Goal: Task Accomplishment & Management: Manage account settings

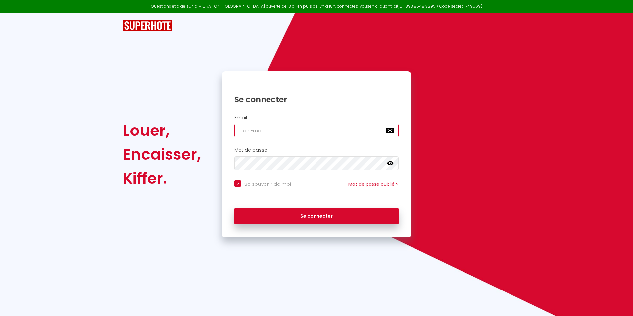
drag, startPoint x: 254, startPoint y: 132, endPoint x: 252, endPoint y: 128, distance: 4.1
click at [253, 132] on input "email" at bounding box center [316, 130] width 164 height 14
type input "[EMAIL_ADDRESS][DOMAIN_NAME]"
click at [391, 164] on icon at bounding box center [390, 163] width 7 height 4
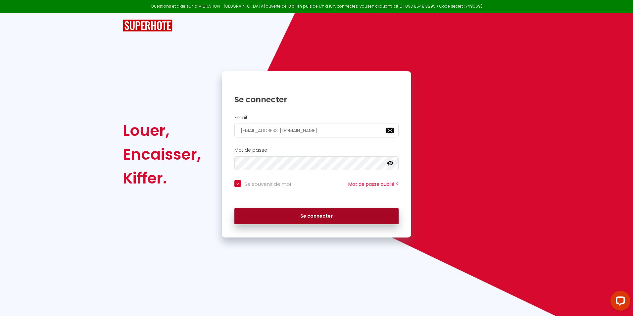
click at [299, 217] on button "Se connecter" at bounding box center [316, 216] width 164 height 17
checkbox input "true"
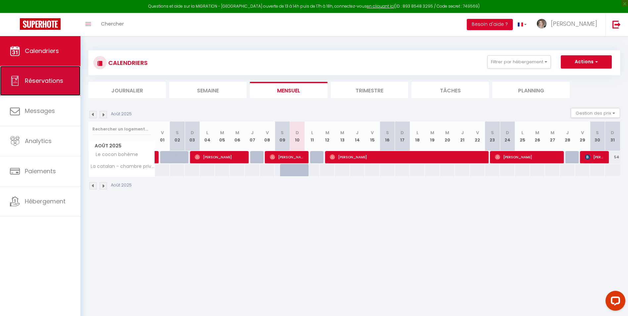
click at [44, 86] on link "Réservations" at bounding box center [40, 81] width 80 height 30
select select "not_cancelled"
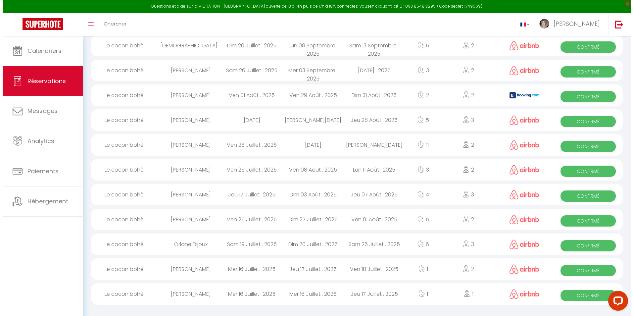
scroll to position [68, 0]
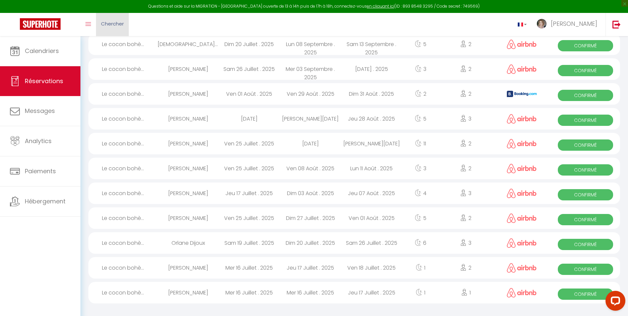
click at [115, 24] on span "Chercher" at bounding box center [112, 23] width 23 height 7
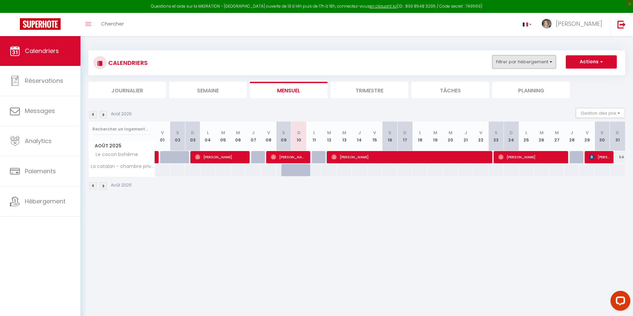
click at [554, 61] on button "Filtrer par hébergement" at bounding box center [524, 61] width 64 height 13
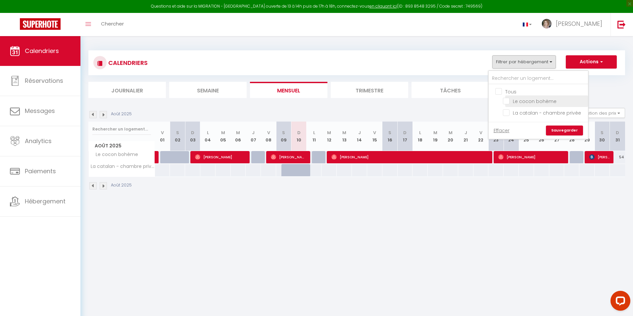
click at [539, 100] on input "Le cocon bohème" at bounding box center [544, 100] width 83 height 7
checkbox input "true"
click at [611, 90] on ul "Journalier [GEOGRAPHIC_DATA] Mensuel Trimestre Tâches Planning" at bounding box center [356, 90] width 536 height 16
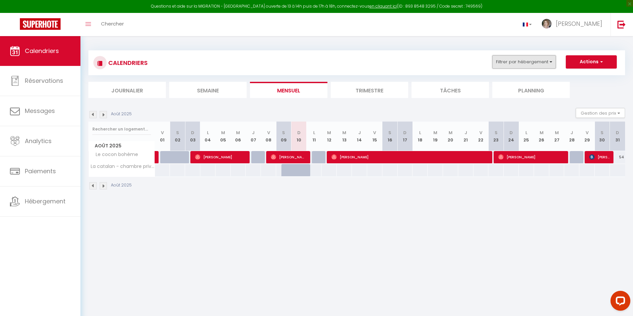
click at [553, 61] on button "Filtrer par hébergement" at bounding box center [524, 61] width 64 height 13
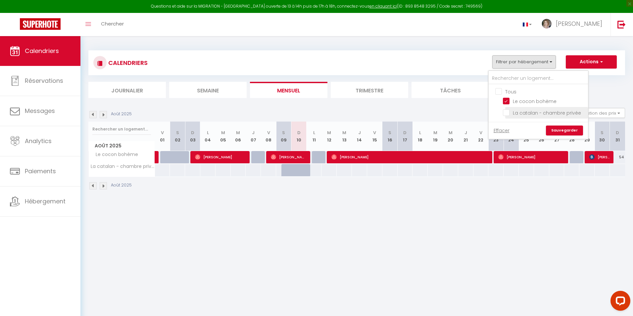
click at [503, 114] on input "La catalan - chambre privée" at bounding box center [544, 112] width 83 height 7
checkbox input "true"
click at [505, 99] on input "Le cocon bohème" at bounding box center [544, 100] width 83 height 7
checkbox input "false"
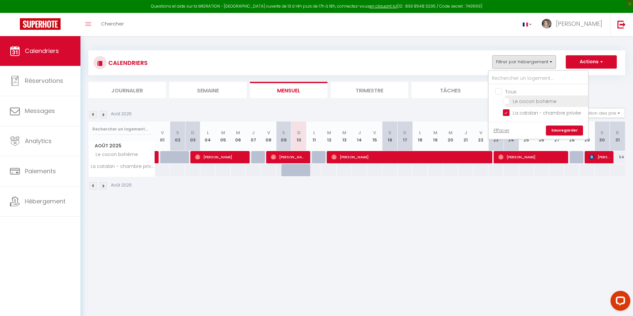
checkbox input "false"
click at [572, 130] on link "Sauvegarder" at bounding box center [564, 130] width 37 height 10
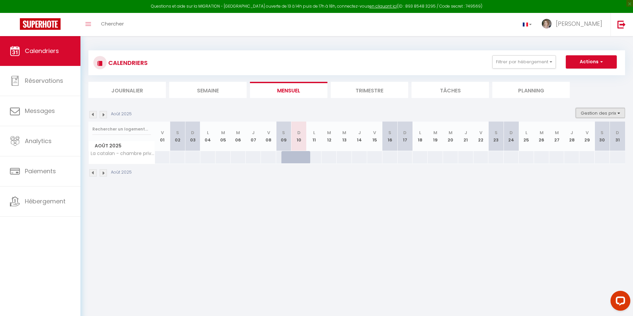
click at [618, 111] on button "Gestion des prix" at bounding box center [599, 113] width 49 height 10
drag, startPoint x: 426, startPoint y: 263, endPoint x: 293, endPoint y: 189, distance: 151.5
click at [425, 263] on body "Questions et aide sur la MIGRATION - [GEOGRAPHIC_DATA] ouverte de 13 à 14h puis…" at bounding box center [316, 194] width 633 height 316
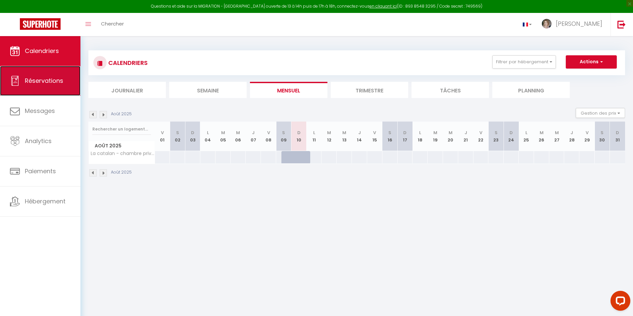
click at [40, 85] on link "Réservations" at bounding box center [40, 81] width 80 height 30
select select "not_cancelled"
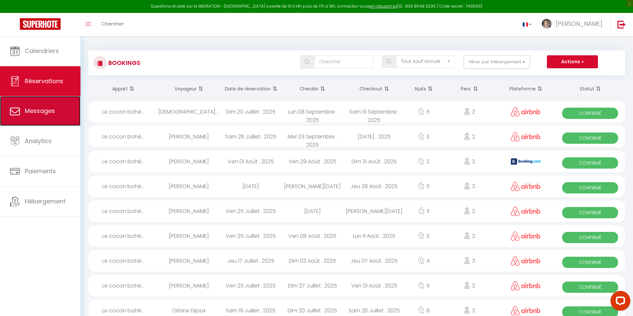
click at [38, 112] on span "Messages" at bounding box center [40, 111] width 30 height 8
select select "message"
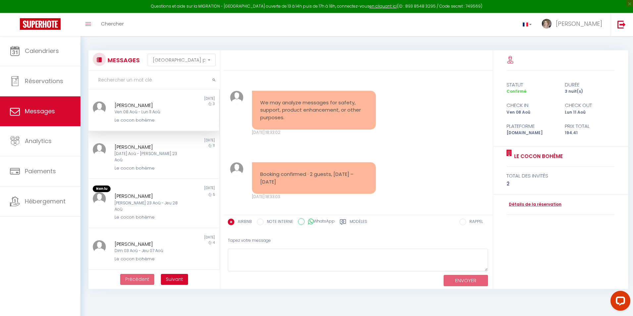
scroll to position [2726, 0]
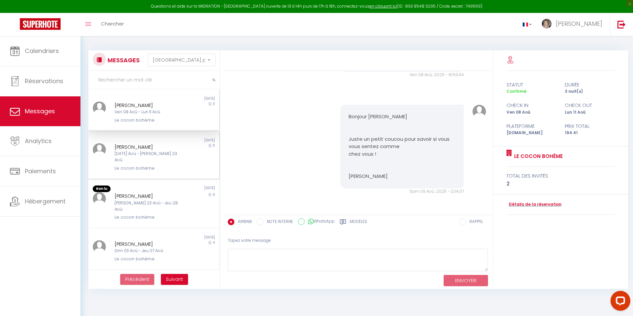
click at [149, 150] on div "[PERSON_NAME]" at bounding box center [148, 147] width 68 height 8
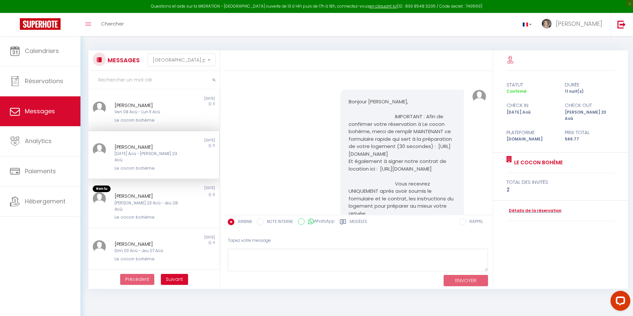
scroll to position [271, 0]
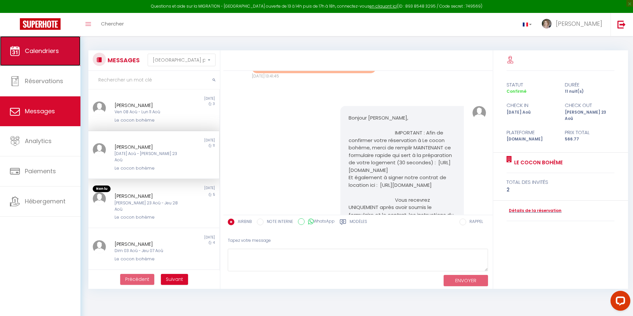
click at [60, 51] on link "Calendriers" at bounding box center [40, 51] width 80 height 30
